Goal: Task Accomplishment & Management: Manage account settings

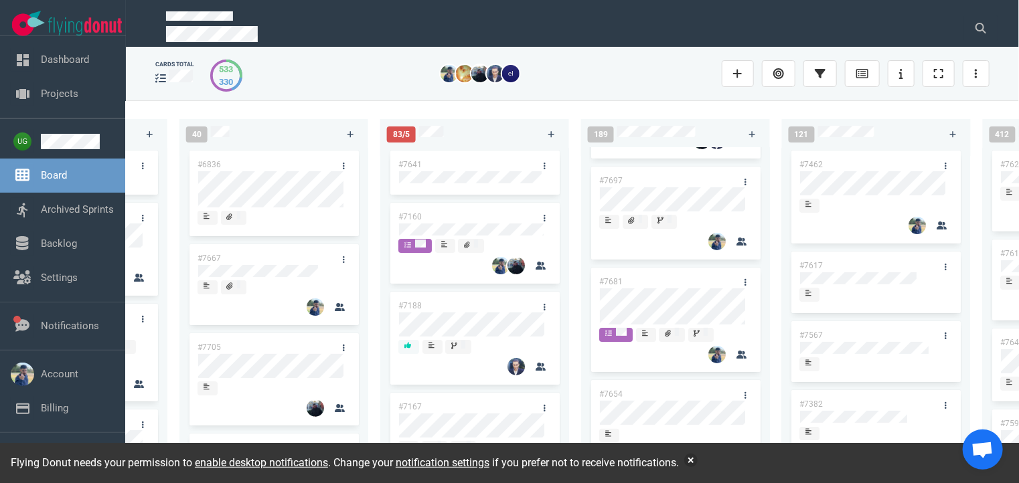
scroll to position [187, 0]
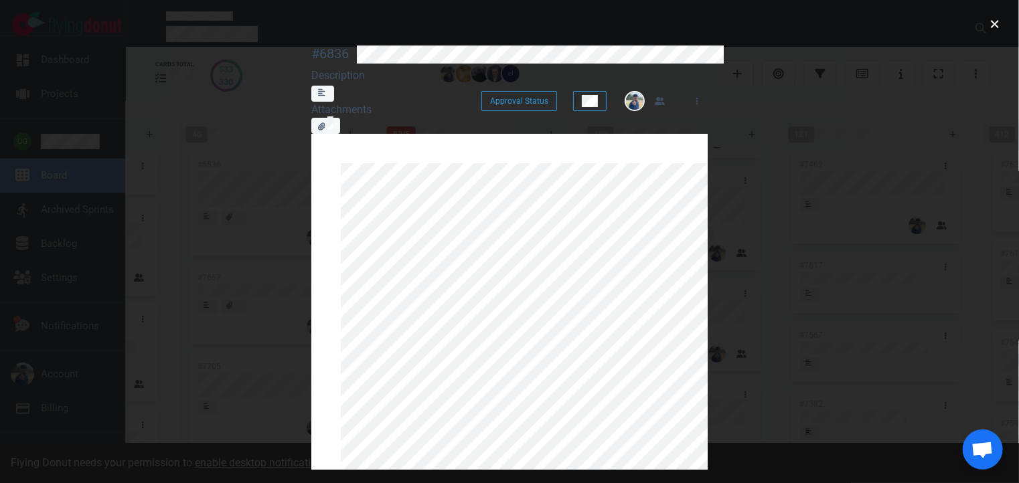
click at [996, 27] on button "close" at bounding box center [994, 23] width 21 height 21
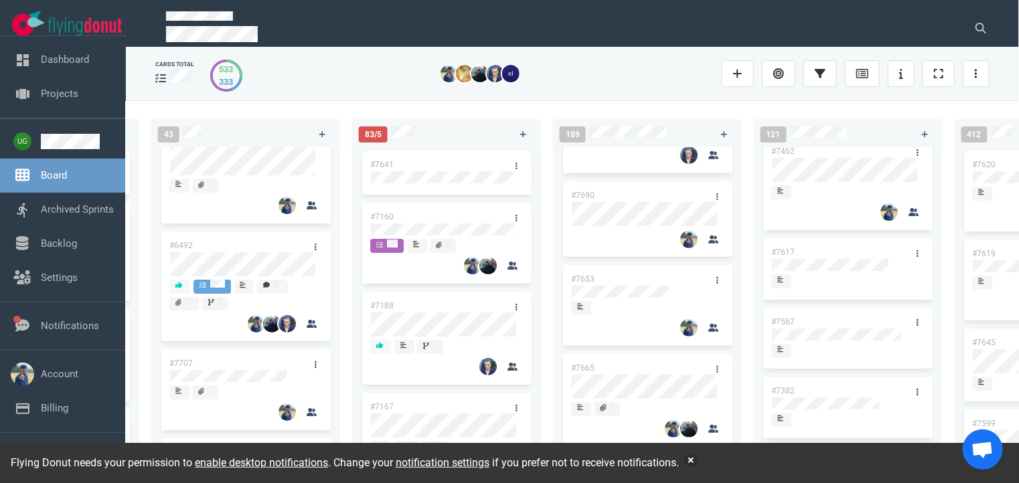
scroll to position [33, 0]
click at [984, 23] on icon at bounding box center [980, 28] width 11 height 11
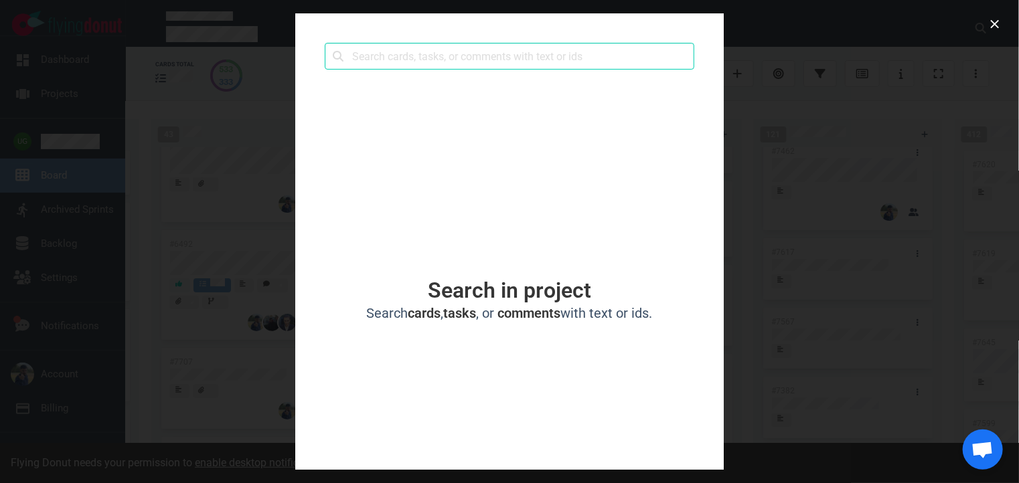
click at [541, 54] on input "text" at bounding box center [510, 56] width 370 height 27
click button "Search" at bounding box center [0, 0] width 0 height 0
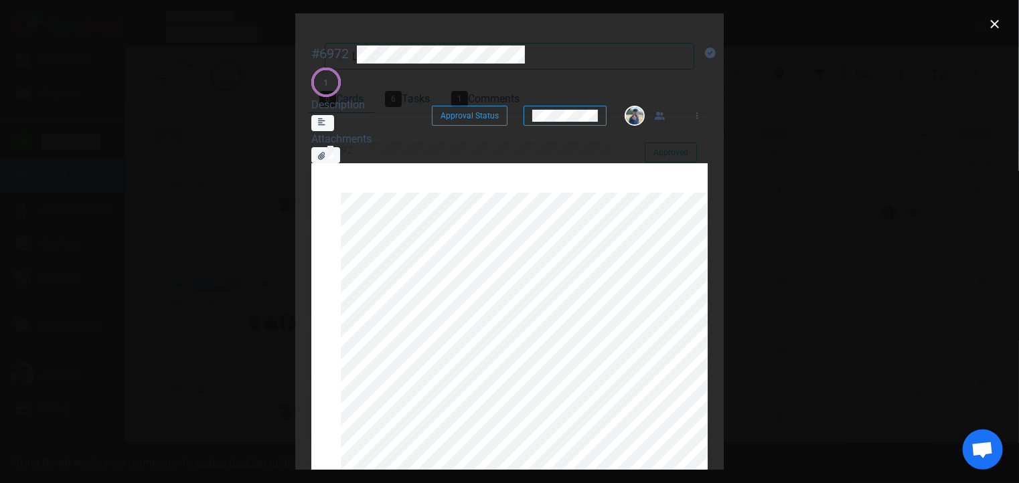
scroll to position [0, 0]
click at [1000, 26] on button "close" at bounding box center [994, 23] width 21 height 21
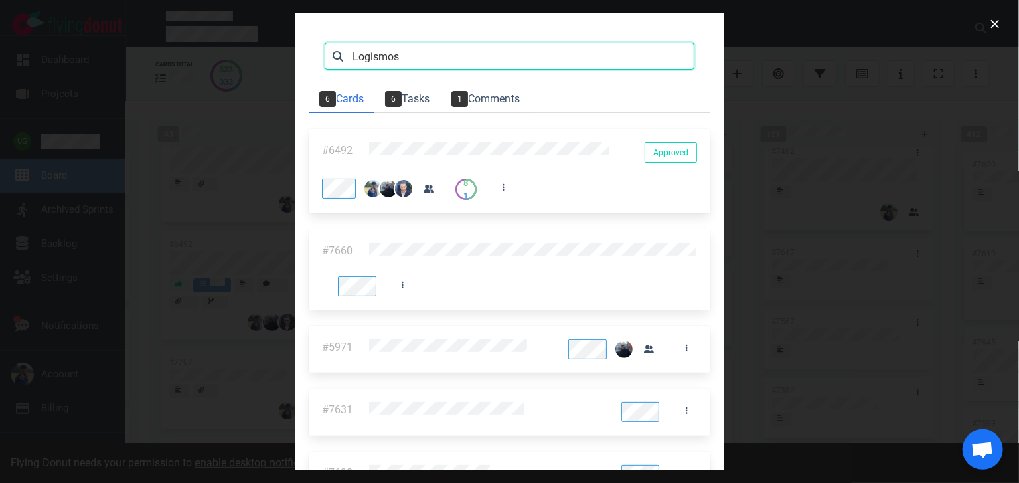
drag, startPoint x: 281, startPoint y: 52, endPoint x: 8, endPoint y: 81, distance: 274.7
click at [8, 81] on div "Logismos Search 6 Cards 6 Tasks 1 Comments #6492 Approved Approved 8 1 #7660 #5…" at bounding box center [509, 241] width 1019 height 483
type input "r"
type input "2"
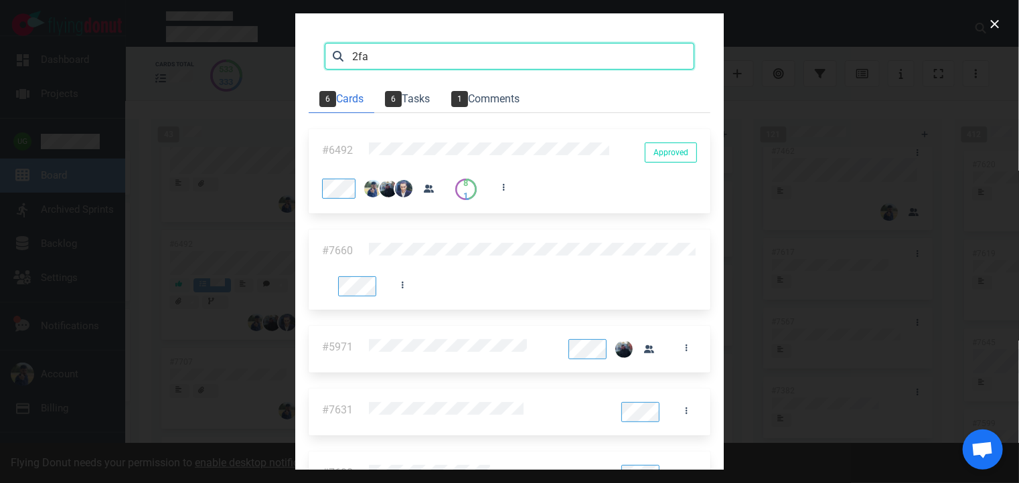
type input "2fa"
click button "Search" at bounding box center [0, 0] width 0 height 0
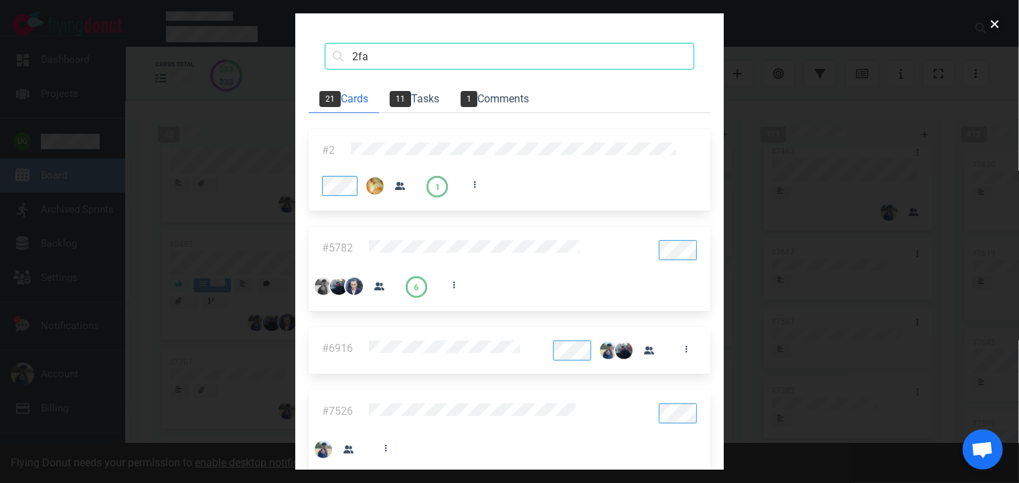
click at [996, 20] on button "close" at bounding box center [994, 23] width 21 height 21
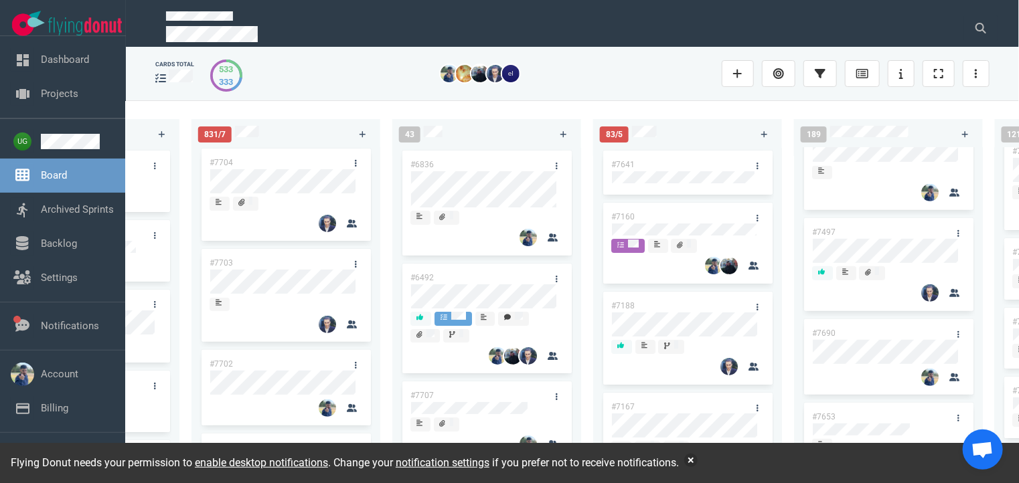
scroll to position [161, 0]
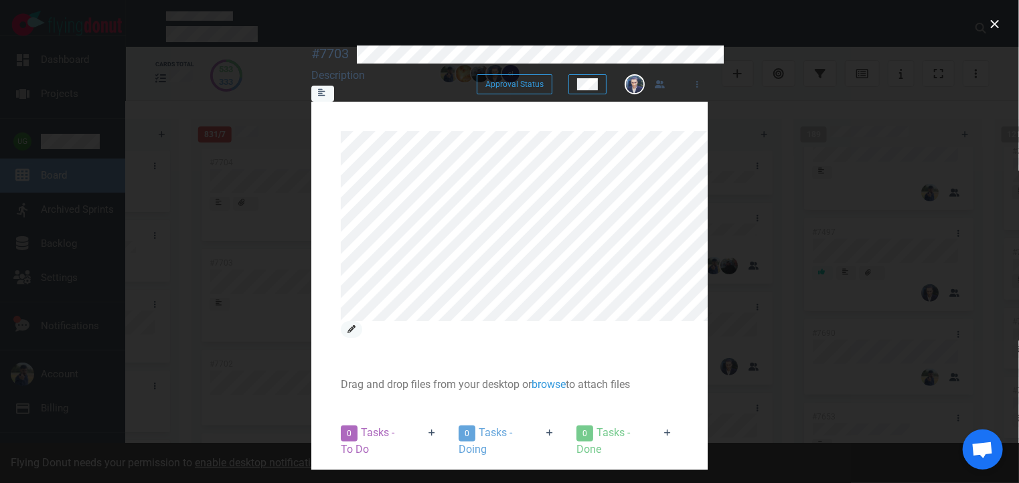
click at [355, 325] on icon at bounding box center [351, 329] width 8 height 8
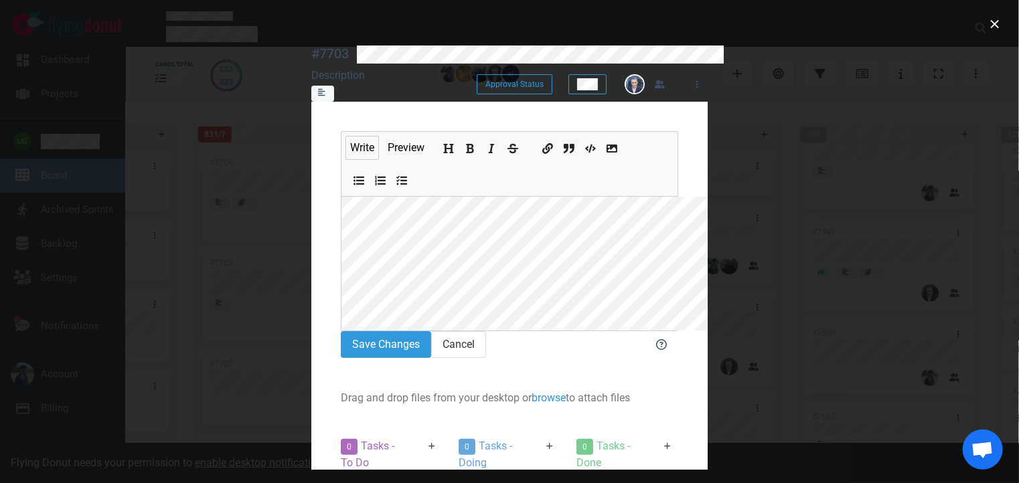
scroll to position [72, 0]
click at [341, 331] on button "Save Changes" at bounding box center [386, 344] width 90 height 27
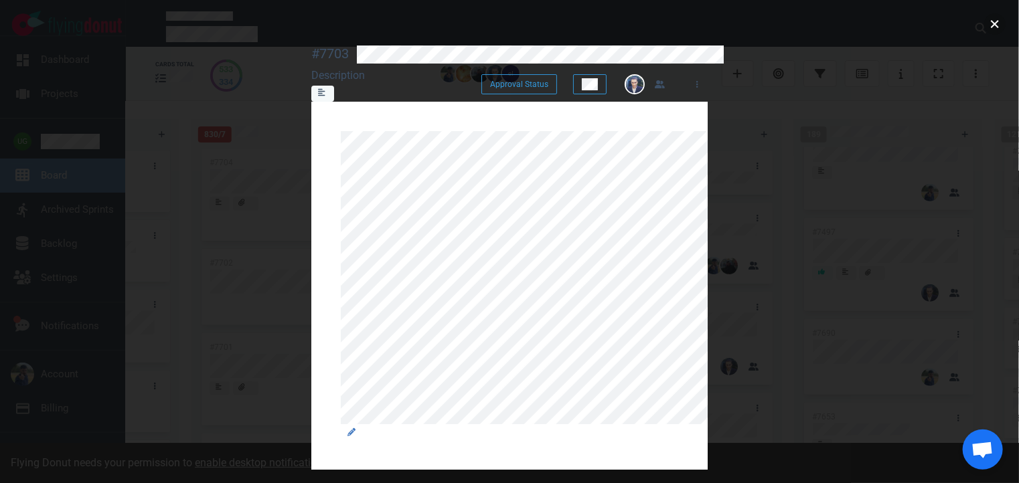
click at [995, 22] on button "close" at bounding box center [994, 23] width 21 height 21
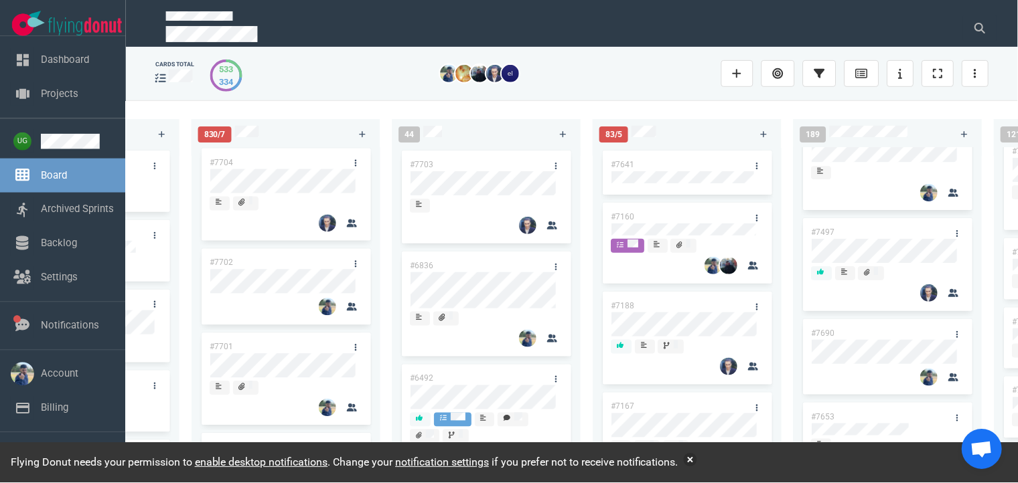
scroll to position [39, 0]
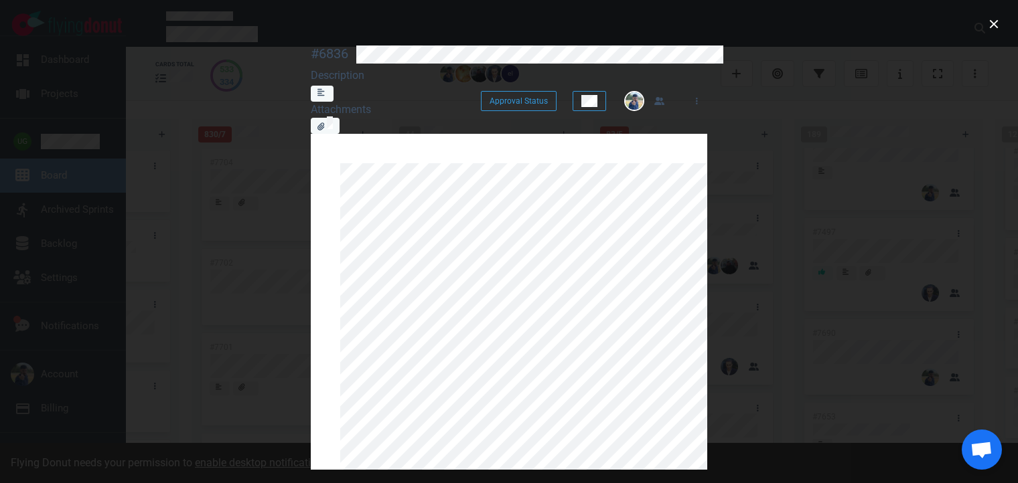
scroll to position [13, 0]
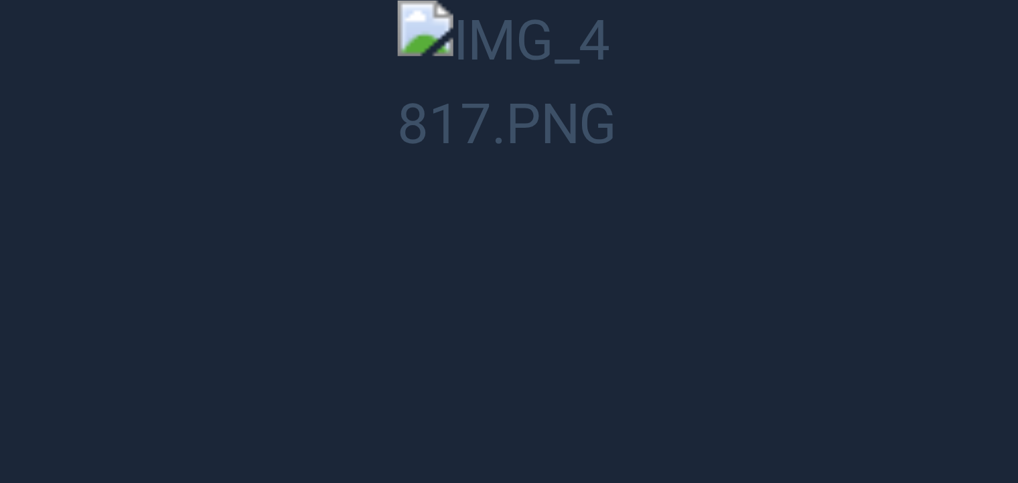
click at [248, 86] on button "Unzoom image" at bounding box center [509, 241] width 1018 height 483
